Goal: Find specific page/section

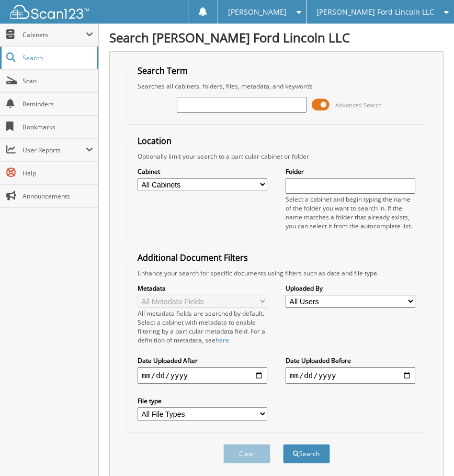
click at [27, 55] on span "Search" at bounding box center [57, 57] width 69 height 9
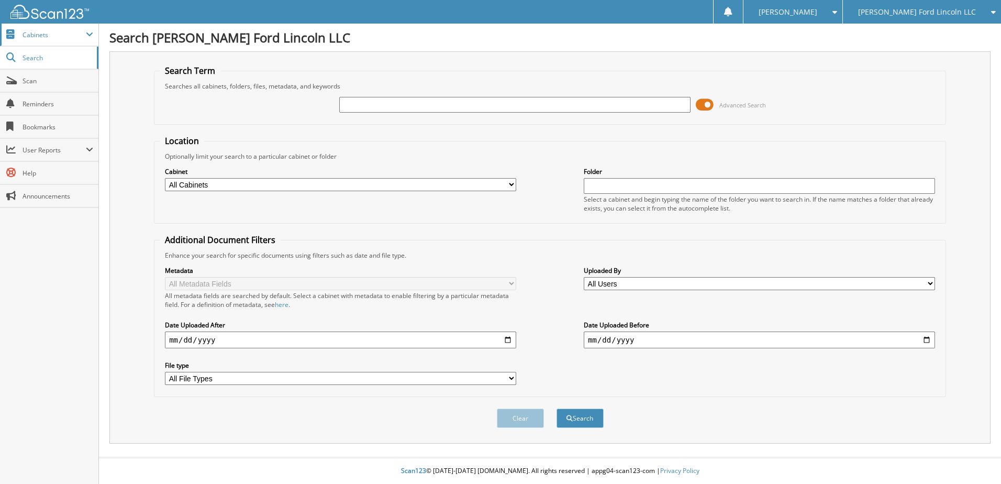
click at [37, 35] on span "Cabinets" at bounding box center [54, 34] width 63 height 9
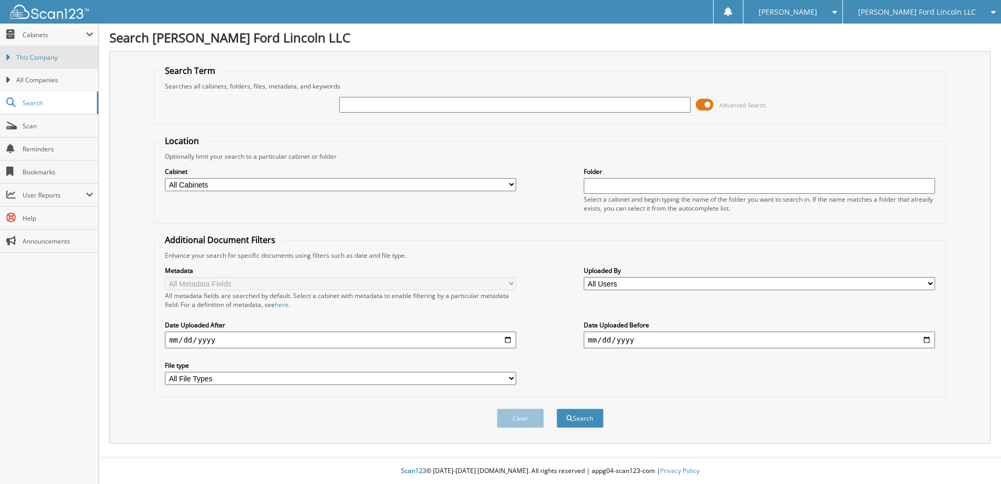
click at [32, 54] on span "This Company" at bounding box center [54, 57] width 77 height 9
